Goal: Task Accomplishment & Management: Complete application form

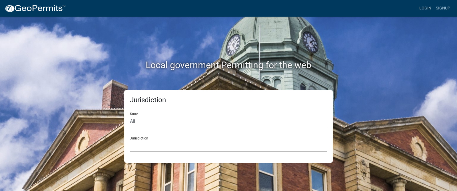
click at [182, 148] on select "[GEOGRAPHIC_DATA], [US_STATE] [GEOGRAPHIC_DATA], [US_STATE][PERSON_NAME][GEOGRA…" at bounding box center [228, 146] width 197 height 12
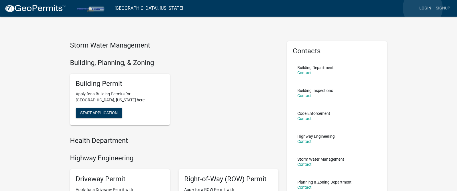
click at [423, 8] on link "Login" at bounding box center [425, 8] width 17 height 11
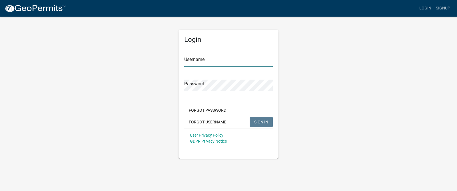
click at [246, 58] on input "Username" at bounding box center [228, 61] width 89 height 12
click at [217, 124] on button "Forgot Username" at bounding box center [207, 122] width 47 height 10
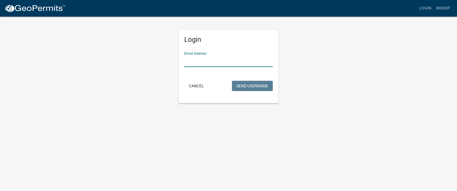
click at [209, 60] on input "Email Address" at bounding box center [228, 61] width 89 height 12
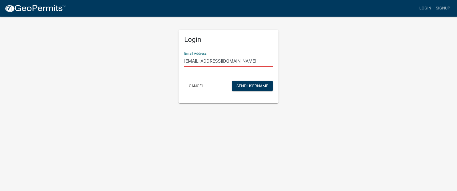
type input "[EMAIL_ADDRESS][DOMAIN_NAME]"
click at [232, 81] on button "Send Username" at bounding box center [252, 86] width 41 height 10
click at [249, 81] on button "Send Username" at bounding box center [252, 86] width 41 height 10
click at [250, 83] on button "Send Username" at bounding box center [252, 86] width 41 height 10
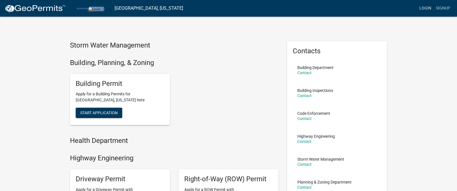
click at [430, 6] on link "Login" at bounding box center [425, 8] width 17 height 11
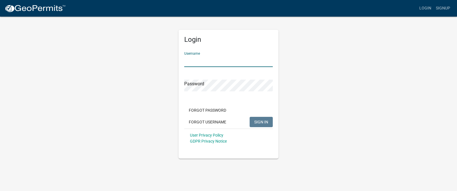
click at [246, 60] on input "Username" at bounding box center [228, 61] width 89 height 12
type input "toddgorehomes"
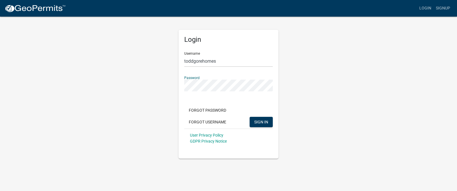
click at [250, 117] on button "SIGN IN" at bounding box center [261, 122] width 23 height 10
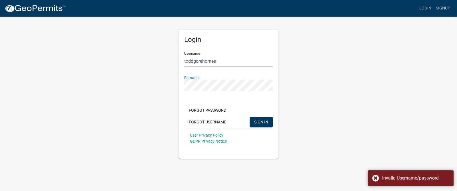
click at [250, 117] on button "SIGN IN" at bounding box center [261, 122] width 23 height 10
click at [202, 110] on button "Forgot Password" at bounding box center [207, 110] width 47 height 10
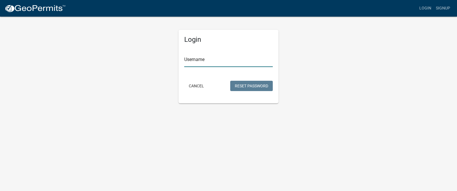
click at [202, 63] on input "Username" at bounding box center [228, 61] width 89 height 12
type input "toddgorehomes"
click at [230, 81] on button "Reset Password" at bounding box center [251, 86] width 43 height 10
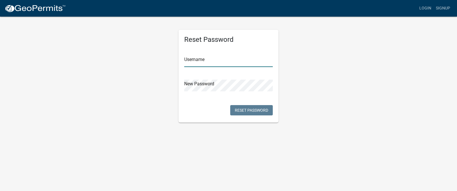
click at [204, 61] on input "text" at bounding box center [228, 61] width 89 height 12
type input "toddgorehomes"
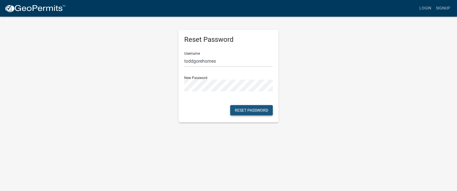
click at [236, 106] on button "Reset Password" at bounding box center [251, 110] width 43 height 10
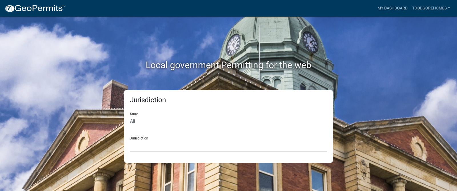
click at [176, 138] on div "Jurisdiction [GEOGRAPHIC_DATA], [US_STATE] [GEOGRAPHIC_DATA], [US_STATE][PERSON…" at bounding box center [228, 142] width 197 height 20
click at [172, 146] on select "[GEOGRAPHIC_DATA], [US_STATE] [GEOGRAPHIC_DATA], [US_STATE][PERSON_NAME][GEOGRA…" at bounding box center [228, 146] width 197 height 12
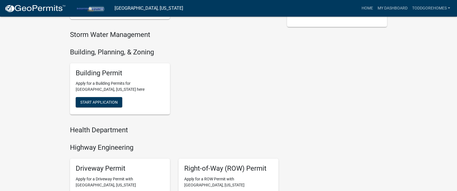
scroll to position [180, 0]
click at [112, 105] on button "Start Application" at bounding box center [99, 101] width 47 height 10
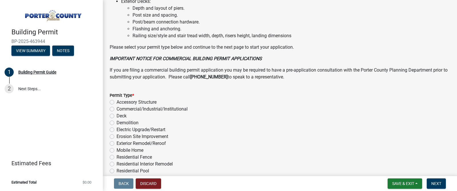
scroll to position [469, 0]
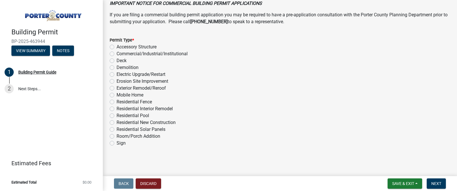
click at [117, 46] on label "Accessory Structure" at bounding box center [137, 46] width 40 height 7
click at [117, 46] on input "Accessory Structure" at bounding box center [119, 45] width 4 height 4
radio input "true"
click at [436, 182] on span "Next" at bounding box center [437, 183] width 10 height 5
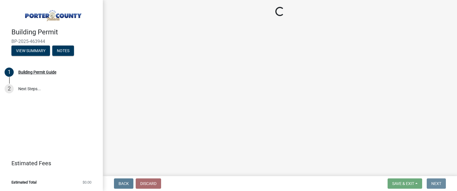
scroll to position [0, 0]
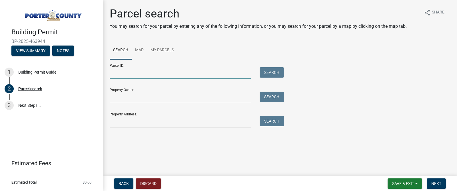
click at [202, 73] on input "Parcel ID:" at bounding box center [181, 73] width 142 height 12
click at [225, 71] on input "Parcel ID:" at bounding box center [181, 73] width 142 height 12
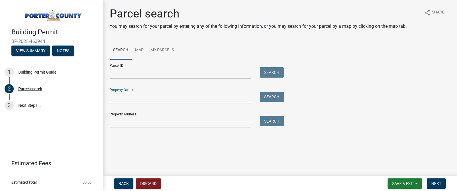
click at [192, 102] on input "Property Owner:" at bounding box center [181, 97] width 142 height 12
type input "R [PERSON_NAME]"
click at [270, 91] on div "Property Owner: R [PERSON_NAME] Search" at bounding box center [196, 93] width 172 height 20
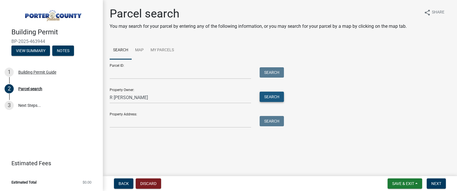
click at [269, 96] on button "Search" at bounding box center [272, 96] width 24 height 10
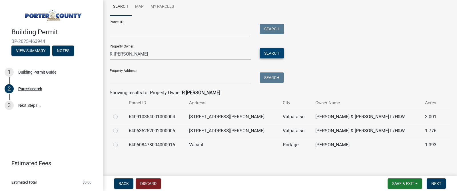
scroll to position [44, 0]
click at [120, 127] on label at bounding box center [120, 127] width 0 height 0
click at [120, 131] on input "radio" at bounding box center [122, 129] width 4 height 4
radio input "true"
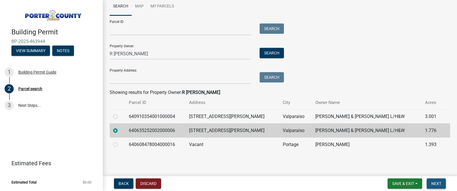
click at [437, 183] on span "Next" at bounding box center [437, 183] width 10 height 5
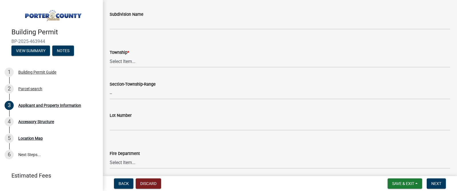
scroll to position [235, 0]
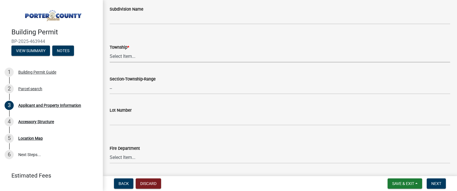
click at [142, 54] on select "Select Item... [PERSON_NAME][GEOGRAPHIC_DATA] [PERSON_NAME][GEOGRAPHIC_DATA] [G…" at bounding box center [280, 57] width 341 height 12
select select "403f4b3c-c23a-4b9f-b6b7-b4f73366513c"
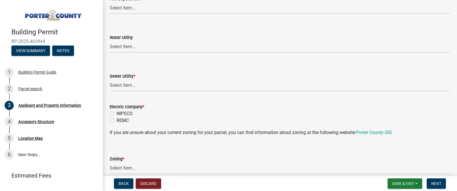
scroll to position [388, 0]
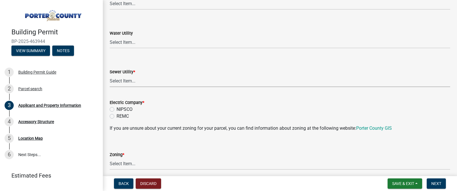
click at [141, 83] on select "Select Item... Aqua [US_STATE] Inc Damon Run Falling Waters Lake Eliza - LEACD …" at bounding box center [280, 81] width 341 height 12
select select "ea6751d4-6bf7-4a16-89ee-f7801ab82aa1"
click at [125, 108] on label "NIPSCO" at bounding box center [125, 109] width 16 height 7
click at [120, 108] on input "NIPSCO" at bounding box center [119, 108] width 4 height 4
radio input "true"
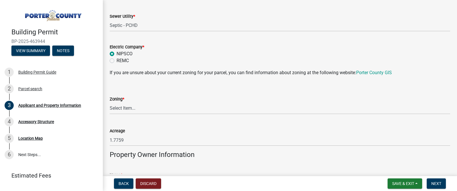
scroll to position [443, 0]
click at [127, 111] on select "Select Item... A1 A2 CH CM CN I1 I2 I3 IN MP OT P1 P2 PUD R1 R2 R3 R4 RL RR" at bounding box center [280, 109] width 341 height 12
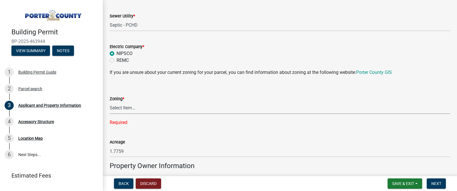
scroll to position [442, 0]
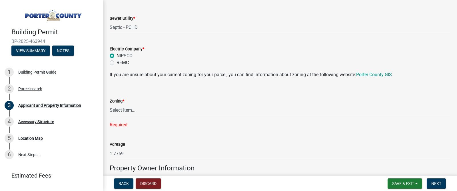
click at [139, 112] on select "Select Item... A1 A2 CH CM CN I1 I2 I3 IN MP OT P1 P2 PUD R1 R2 R3 R4 RL RR" at bounding box center [280, 110] width 341 height 12
click at [371, 74] on link "Porter County GIS" at bounding box center [374, 74] width 36 height 5
click at [138, 113] on select "Select Item... A1 A2 CH CM CN I1 I2 I3 IN MP OT P1 P2 PUD R1 R2 R3 R4 RL RR" at bounding box center [280, 110] width 341 height 12
select select "92efe679-05f4-414a-9426-51627fba5de6"
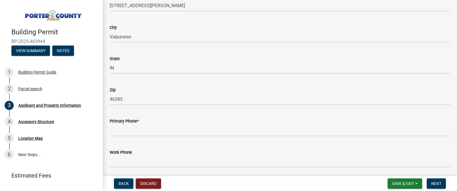
scroll to position [666, 0]
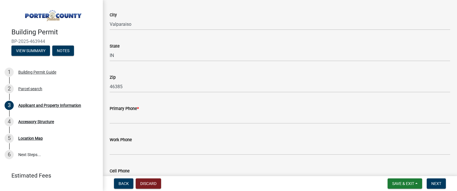
click at [147, 124] on wm-data-entity-input "Primary Phone *" at bounding box center [280, 112] width 341 height 31
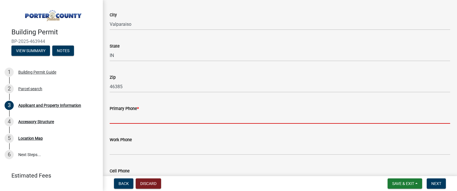
click at [147, 120] on input "Primary Phone *" at bounding box center [280, 118] width 341 height 12
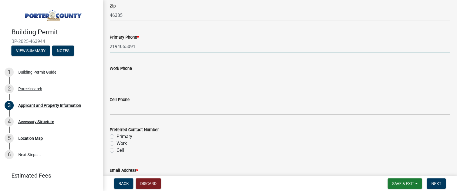
scroll to position [743, 0]
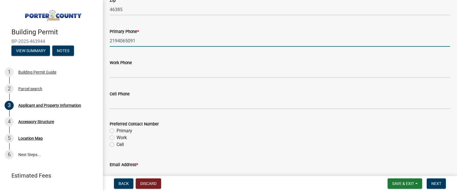
type input "2194065091"
click at [122, 132] on label "Primary" at bounding box center [125, 130] width 16 height 7
click at [120, 131] on input "Primary" at bounding box center [119, 129] width 4 height 4
radio input "true"
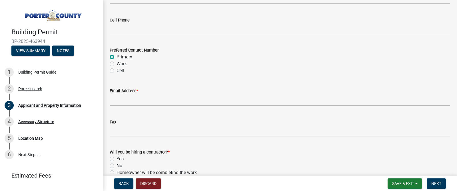
scroll to position [822, 0]
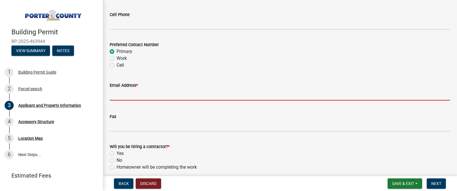
click at [152, 96] on input "Email Address *" at bounding box center [280, 95] width 341 height 12
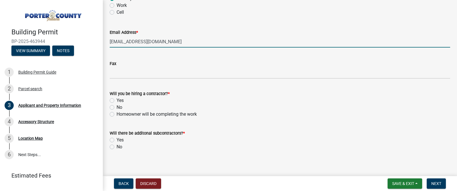
scroll to position [875, 0]
type input "[EMAIL_ADDRESS][DOMAIN_NAME]"
click at [117, 112] on label "Homeowner will be completing the work" at bounding box center [157, 113] width 80 height 7
click at [117, 112] on input "Homeowner will be completing the work" at bounding box center [119, 112] width 4 height 4
radio input "true"
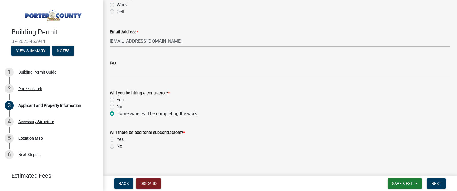
click at [116, 139] on div "Yes" at bounding box center [280, 139] width 341 height 7
click at [109, 139] on div "Will there be additonal subcontractors? * Yes No" at bounding box center [279, 135] width 349 height 27
click at [117, 139] on label "Yes" at bounding box center [120, 139] width 7 height 7
click at [117, 139] on input "Yes" at bounding box center [119, 138] width 4 height 4
radio input "true"
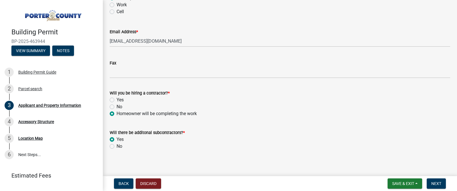
scroll to position [879, 0]
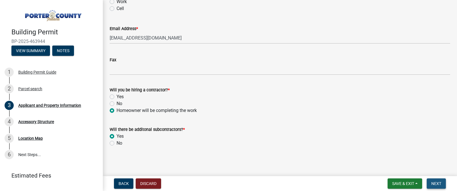
click at [436, 180] on button "Next" at bounding box center [436, 183] width 19 height 10
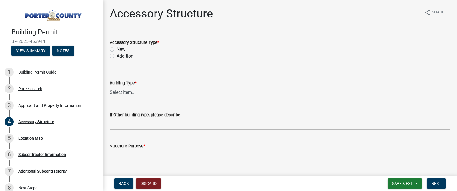
scroll to position [1, 0]
click at [117, 49] on label "New" at bounding box center [121, 48] width 9 height 7
click at [117, 49] on input "New" at bounding box center [119, 47] width 4 height 4
radio input "true"
click at [132, 91] on select "Select Item... Ag. Building Chicken Coop Detached Garage Exterior Remodel Gazeb…" at bounding box center [280, 92] width 341 height 12
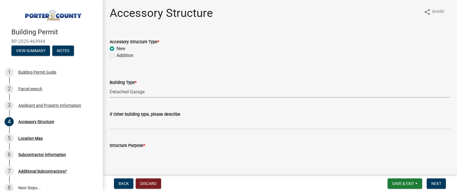
select select "e417d459-1a07-4045-9f8a-b98bfca84a5c"
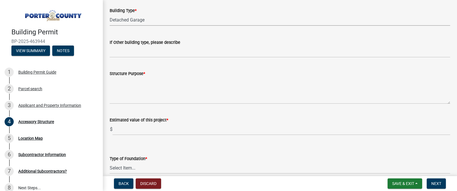
scroll to position [76, 0]
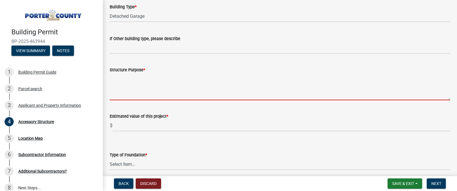
click at [132, 96] on textarea "Structure Purpose *" at bounding box center [280, 86] width 341 height 27
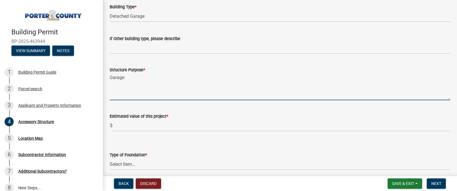
type textarea "Garage"
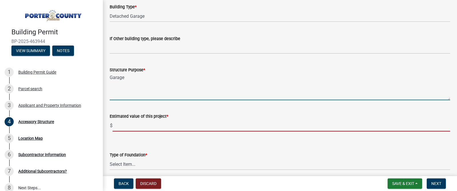
click at [130, 121] on input "text" at bounding box center [282, 125] width 338 height 12
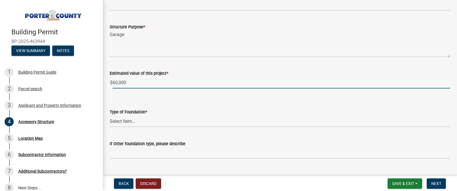
scroll to position [120, 0]
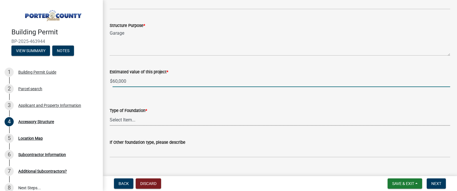
type input "60000"
click at [130, 120] on select "Select Item... Concrete Block Poured Concrete Post Frame Other" at bounding box center [280, 120] width 341 height 12
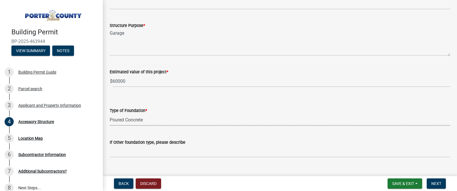
select select "b16561a8-8531-4c00-a0ba-45c0345273e3"
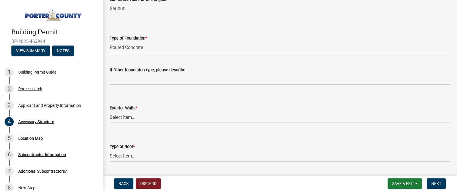
scroll to position [197, 0]
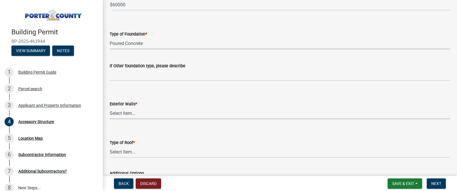
click at [140, 115] on select "Select Item... Masonry Wood Frame Post Frame Steel Frame" at bounding box center [280, 113] width 341 height 12
click at [133, 115] on select "Select Item... Masonry Wood Frame Post Frame Steel Frame" at bounding box center [280, 113] width 341 height 12
select select "29856c7f-eeba-4e54-97cb-4d08c5c5b677"
click at [131, 152] on select "Select Item... Shingles Steel" at bounding box center [280, 152] width 341 height 12
select select "d4b8d1da-05eb-44cd-bbb6-c979fa719f22"
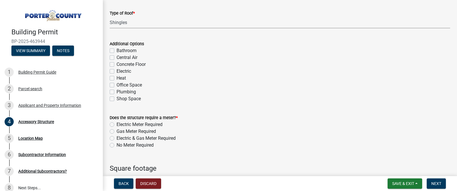
scroll to position [328, 0]
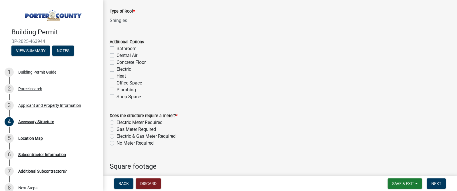
click at [133, 62] on label "Concrete Floor" at bounding box center [131, 62] width 29 height 7
click at [120, 62] on input "Concrete Floor" at bounding box center [119, 61] width 4 height 4
checkbox input "true"
checkbox input "false"
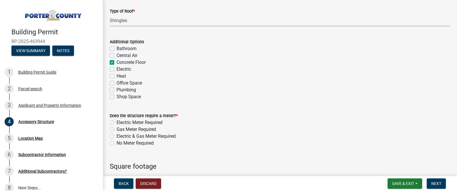
checkbox input "true"
checkbox input "false"
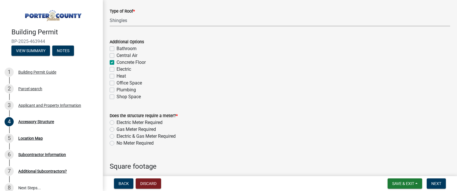
checkbox input "false"
click at [132, 63] on label "Concrete Floor" at bounding box center [131, 62] width 29 height 7
click at [120, 63] on input "Concrete Floor" at bounding box center [119, 61] width 4 height 4
checkbox input "false"
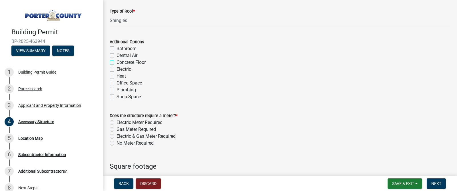
checkbox input "false"
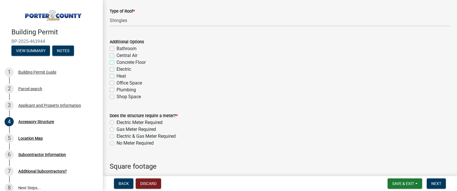
checkbox input "false"
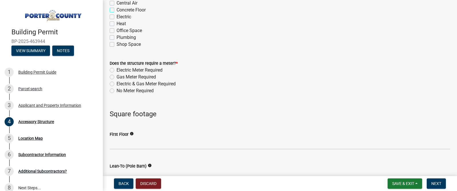
scroll to position [383, 0]
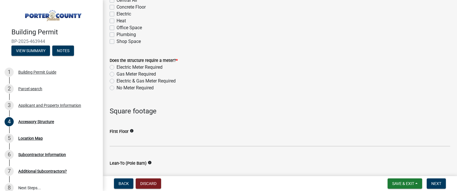
click at [135, 88] on label "No Meter Required" at bounding box center [135, 87] width 37 height 7
click at [120, 88] on input "No Meter Required" at bounding box center [119, 86] width 4 height 4
radio input "true"
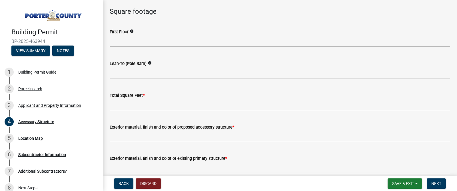
scroll to position [483, 0]
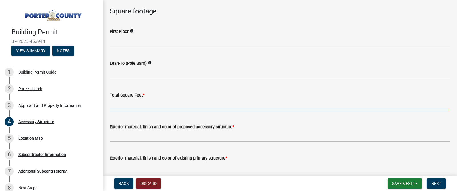
click at [140, 109] on input "text" at bounding box center [280, 104] width 341 height 12
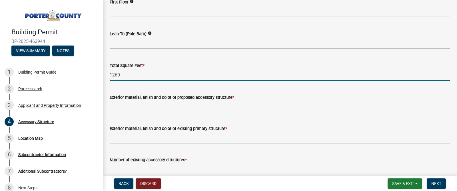
scroll to position [513, 0]
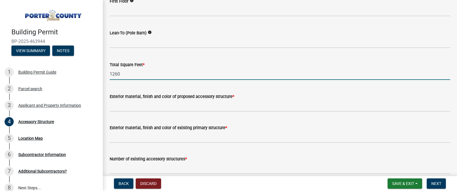
type input "1260"
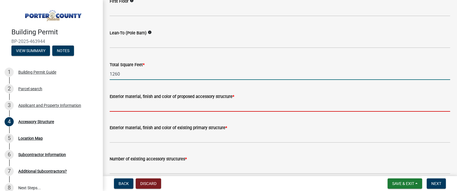
click at [126, 107] on input "Exterior material, finish and color of proposed accessory structure *" at bounding box center [280, 106] width 341 height 12
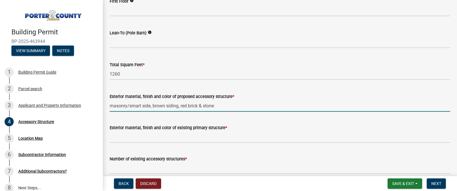
type input "masonry/smart side, brown siding, red brick & stone"
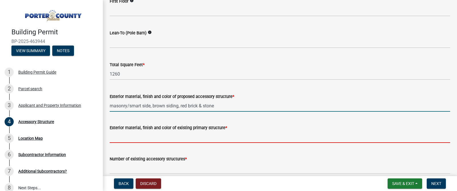
click at [125, 134] on input "Exterior material, finish and color of existing primary structure *" at bounding box center [280, 137] width 341 height 12
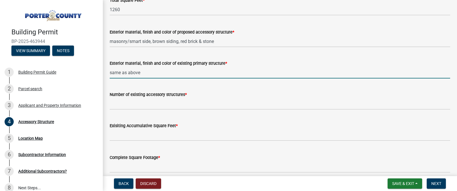
scroll to position [584, 0]
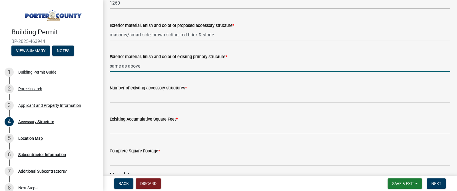
type input "same as above"
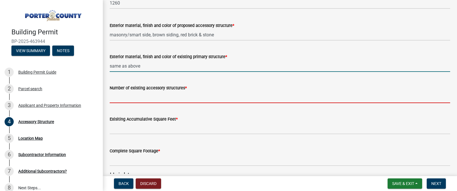
click at [152, 98] on input "Number of existing accessory structures *" at bounding box center [280, 97] width 341 height 12
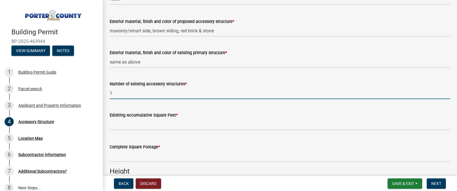
scroll to position [587, 0]
type input "1"
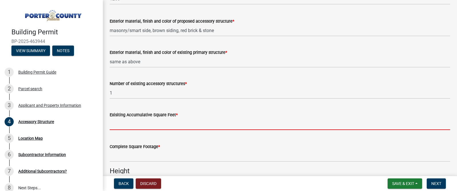
click at [151, 128] on input "text" at bounding box center [280, 124] width 341 height 12
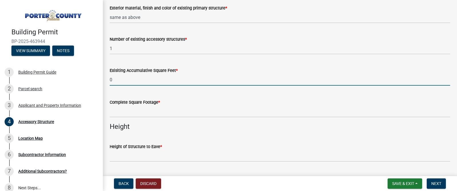
scroll to position [651, 0]
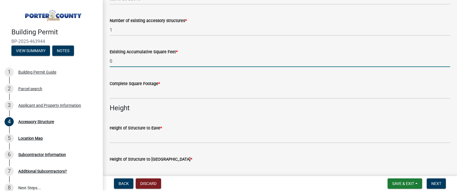
type input "0"
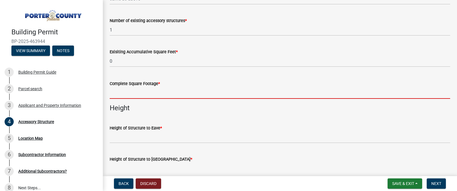
click at [147, 93] on input "text" at bounding box center [280, 93] width 341 height 12
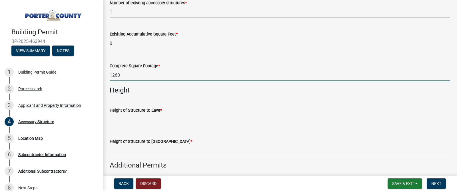
scroll to position [671, 0]
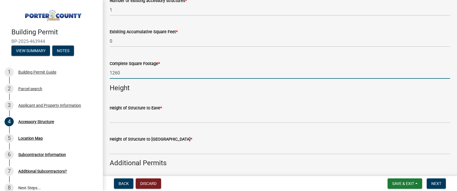
type input "1260"
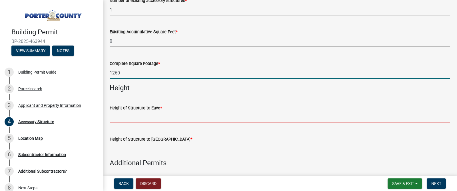
click at [146, 116] on input "Height of Structure to Eave *" at bounding box center [280, 117] width 341 height 12
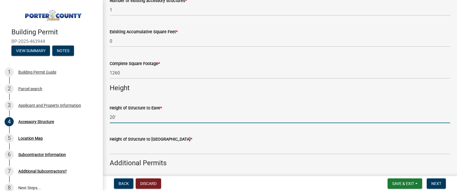
type input "20'"
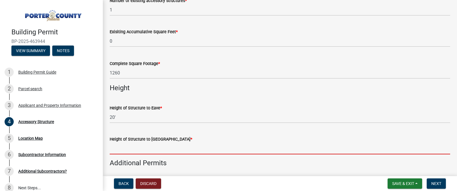
click at [143, 150] on input "Height of Structure to Roof Peak *" at bounding box center [280, 148] width 341 height 12
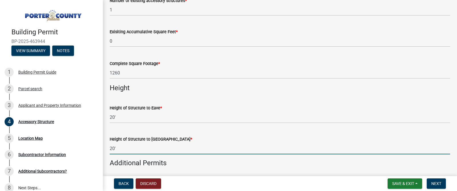
type input "20'"
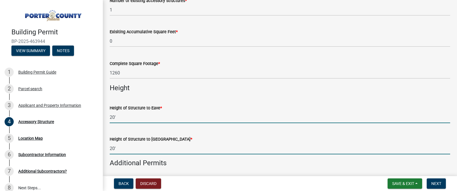
click at [134, 116] on input "20'" at bounding box center [280, 117] width 341 height 12
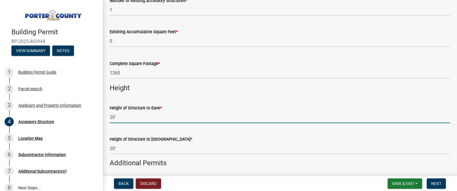
click at [134, 116] on input "20'" at bounding box center [280, 117] width 341 height 12
click at [122, 117] on input "20'" at bounding box center [280, 117] width 341 height 12
drag, startPoint x: 114, startPoint y: 117, endPoint x: 110, endPoint y: 118, distance: 4.3
click at [110, 118] on input "20'" at bounding box center [280, 117] width 341 height 12
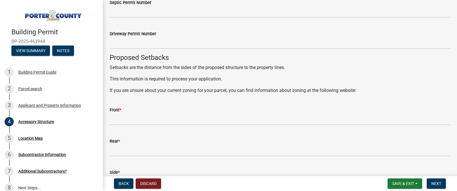
scroll to position [890, 0]
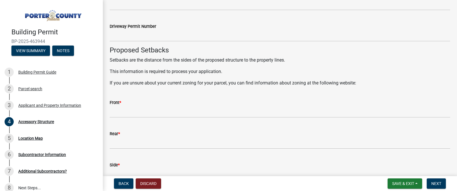
type input "9'"
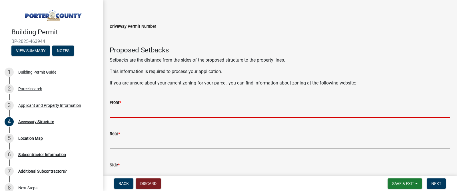
click at [119, 111] on input "Front *" at bounding box center [280, 112] width 341 height 12
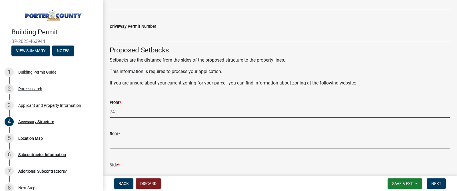
type input "74'"
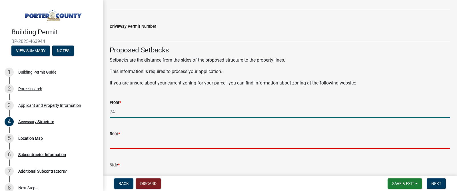
click at [122, 142] on input "Rear *" at bounding box center [280, 143] width 341 height 12
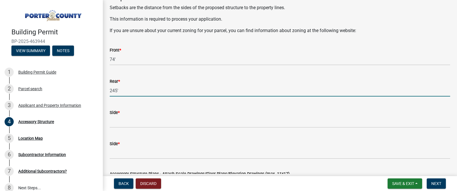
scroll to position [943, 0]
type input "245'"
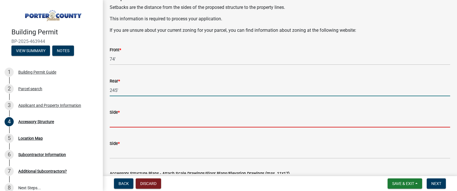
drag, startPoint x: 133, startPoint y: 117, endPoint x: 131, endPoint y: 120, distance: 4.2
click at [133, 117] on input "Side *" at bounding box center [280, 121] width 341 height 12
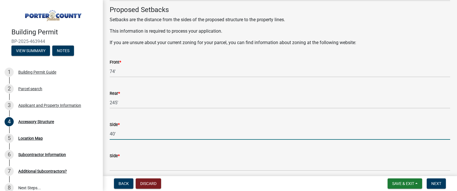
type input "40'"
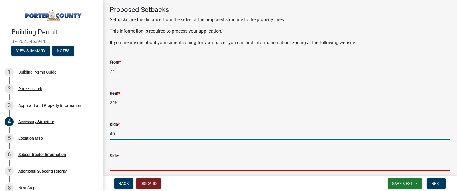
click at [124, 162] on input "Side *" at bounding box center [280, 165] width 341 height 12
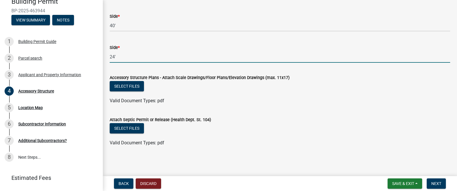
scroll to position [1038, 0]
type input "24'"
click at [139, 88] on button "Select files" at bounding box center [127, 86] width 34 height 10
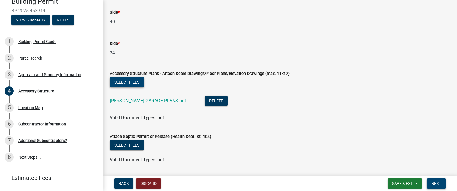
scroll to position [1043, 0]
click at [434, 183] on span "Next" at bounding box center [437, 183] width 10 height 5
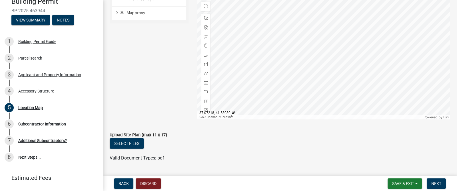
scroll to position [114, 0]
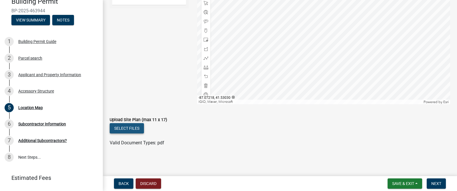
click at [127, 124] on button "Select files" at bounding box center [127, 128] width 34 height 10
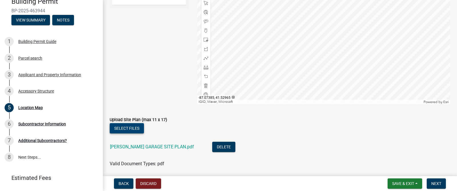
scroll to position [135, 0]
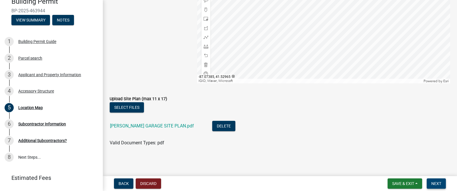
click at [438, 183] on span "Next" at bounding box center [437, 183] width 10 height 5
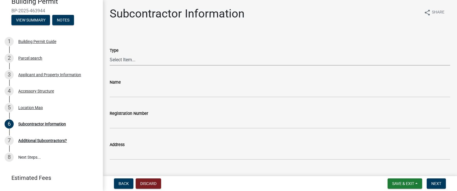
click at [146, 61] on select "Select Item... Concrete Plumbing Electrical HVAC Framing Roofing Insulation Lan…" at bounding box center [280, 60] width 341 height 12
select select "aec83d08-724c-497f-a966-c5001b2a94b2"
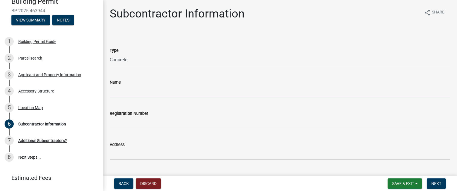
click at [146, 93] on input "Name" at bounding box center [280, 91] width 341 height 12
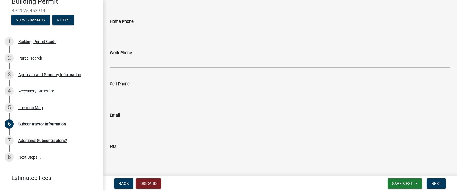
scroll to position [218, 0]
type input "[PERSON_NAME]"
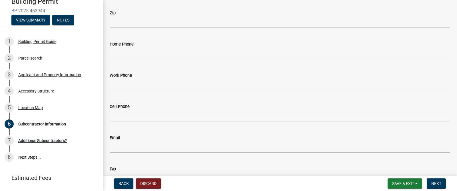
scroll to position [194, 0]
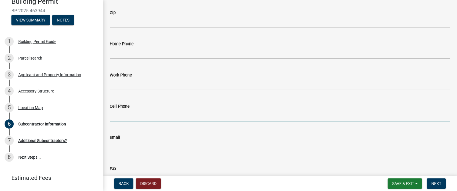
click at [130, 115] on input "Cell Phone" at bounding box center [280, 115] width 341 height 12
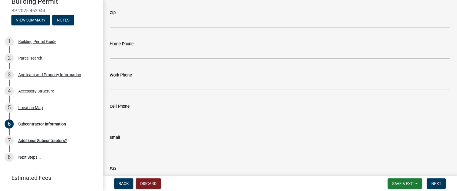
click at [137, 82] on input "Work Phone" at bounding box center [280, 84] width 341 height 12
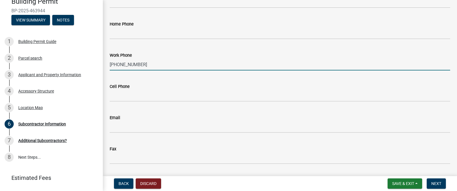
scroll to position [216, 0]
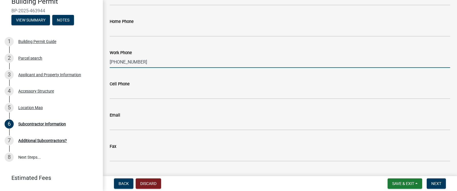
type input "[PHONE_NUMBER]"
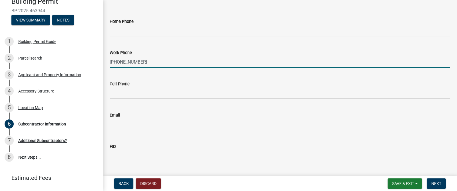
click at [128, 121] on input "Email" at bounding box center [280, 124] width 341 height 12
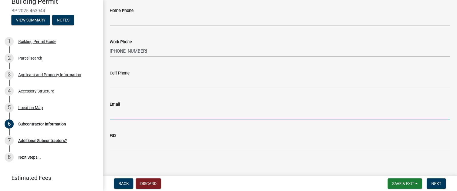
scroll to position [231, 0]
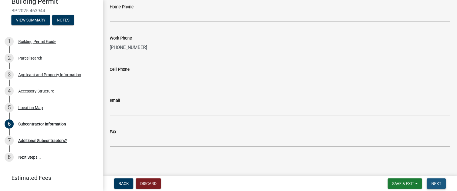
click at [437, 184] on span "Next" at bounding box center [437, 183] width 10 height 5
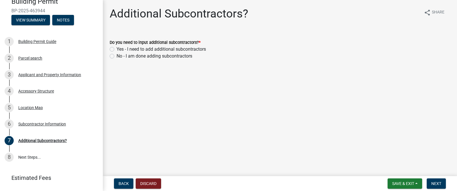
click at [140, 57] on label "No - I am done adding subcontractors" at bounding box center [155, 56] width 76 height 7
click at [120, 56] on input "No - I am done adding subcontractors" at bounding box center [119, 55] width 4 height 4
radio input "true"
click at [436, 183] on span "Next" at bounding box center [437, 183] width 10 height 5
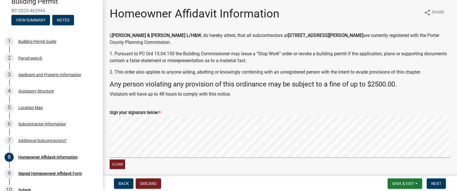
click at [269, 104] on form "Sign your signature below. * Clear" at bounding box center [280, 136] width 341 height 68
click at [432, 182] on span "Next" at bounding box center [437, 183] width 10 height 5
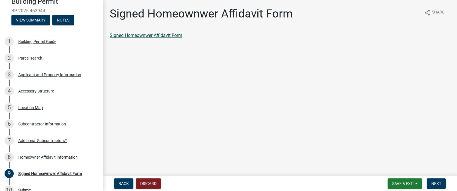
click at [174, 34] on link "Signed Homeownwer Affidavit Form" at bounding box center [146, 35] width 73 height 5
click at [439, 182] on span "Next" at bounding box center [437, 183] width 10 height 5
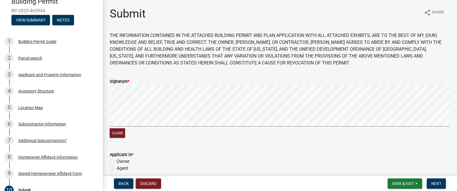
click at [122, 164] on div "Applicant is * Owner Agent" at bounding box center [280, 161] width 341 height 21
drag, startPoint x: 126, startPoint y: 160, endPoint x: 141, endPoint y: 161, distance: 15.4
click at [126, 160] on label "Owner" at bounding box center [123, 161] width 13 height 7
click at [120, 160] on input "Owner" at bounding box center [119, 160] width 4 height 4
radio input "true"
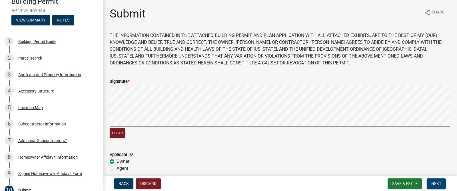
click at [439, 184] on span "Next" at bounding box center [437, 183] width 10 height 5
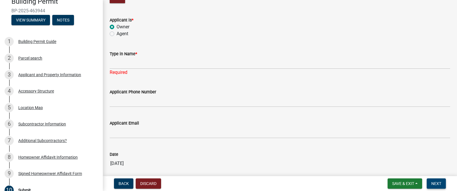
scroll to position [136, 0]
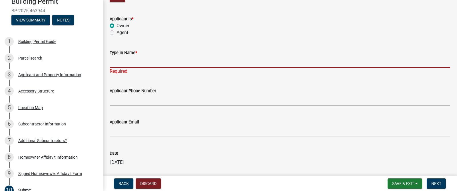
click at [144, 64] on input "Type in Name *" at bounding box center [280, 62] width 341 height 12
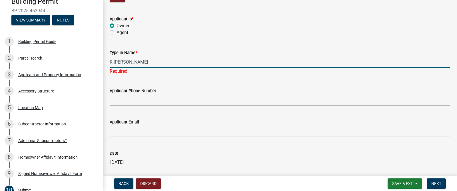
type input "R [PERSON_NAME]"
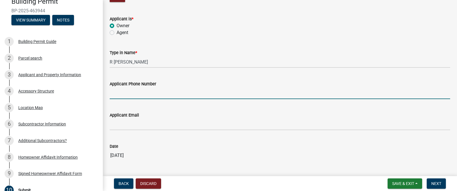
click at [136, 100] on wm-data-entity-input "Applicant Phone Number" at bounding box center [280, 87] width 341 height 31
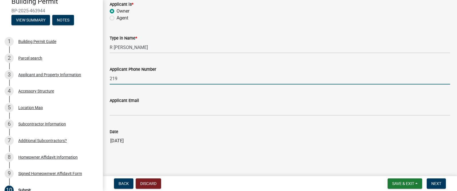
scroll to position [154, 0]
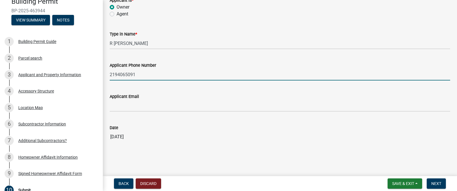
type input "2194065091"
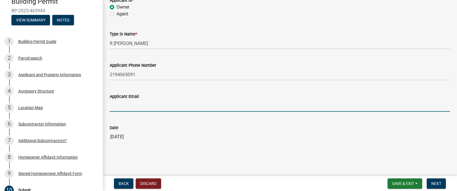
click at [135, 107] on input "Applicant Email" at bounding box center [280, 106] width 341 height 12
type input "[EMAIL_ADDRESS][DOMAIN_NAME]"
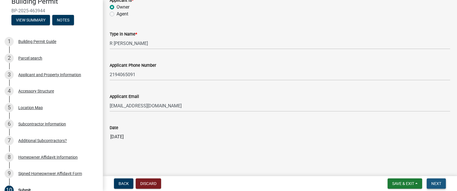
click at [438, 184] on span "Next" at bounding box center [437, 183] width 10 height 5
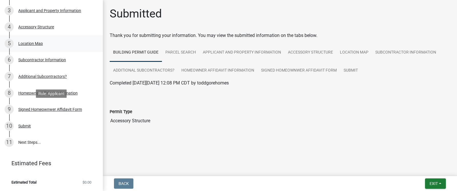
scroll to position [0, 0]
